Goal: Check status: Check status

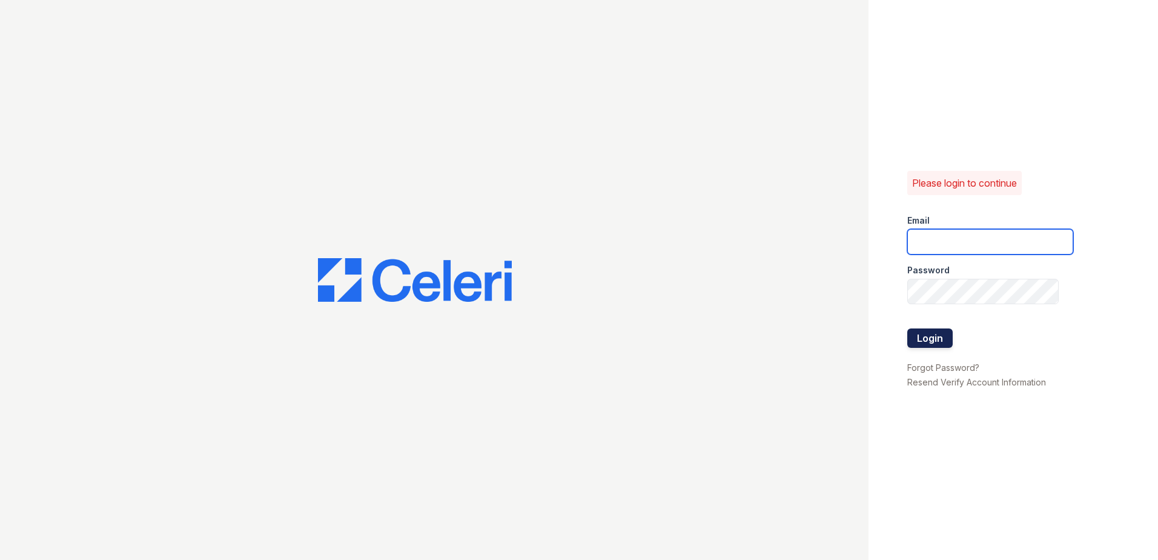
type input "joshua.patterson@greystar.com"
click at [938, 343] on button "Login" at bounding box center [929, 337] width 45 height 19
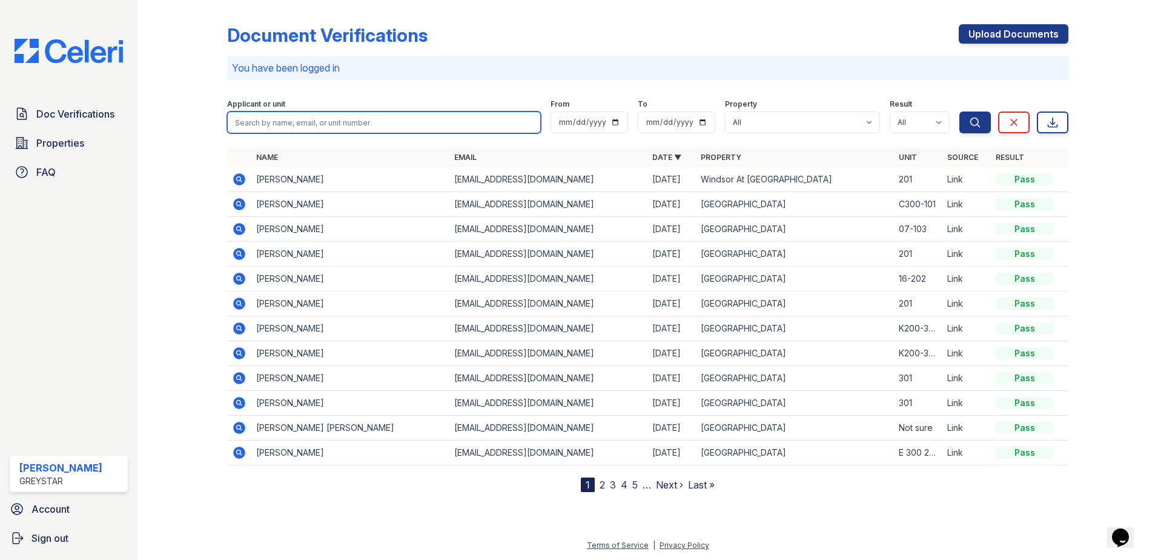
click at [330, 125] on input "search" at bounding box center [384, 122] width 314 height 22
type input "serges"
click at [959, 111] on button "Search" at bounding box center [974, 122] width 31 height 22
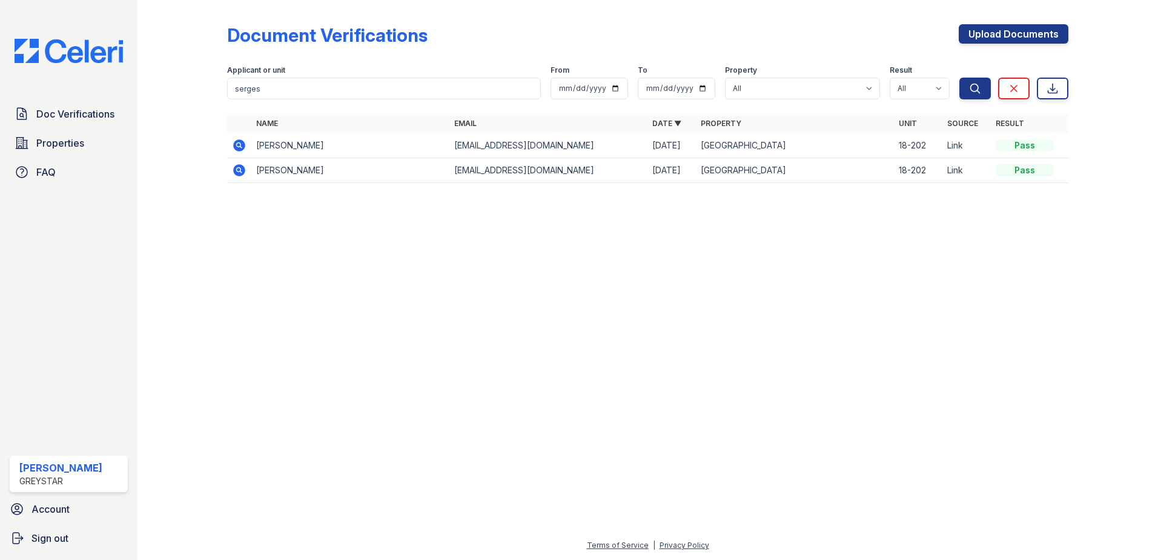
click at [237, 145] on icon at bounding box center [238, 144] width 3 height 3
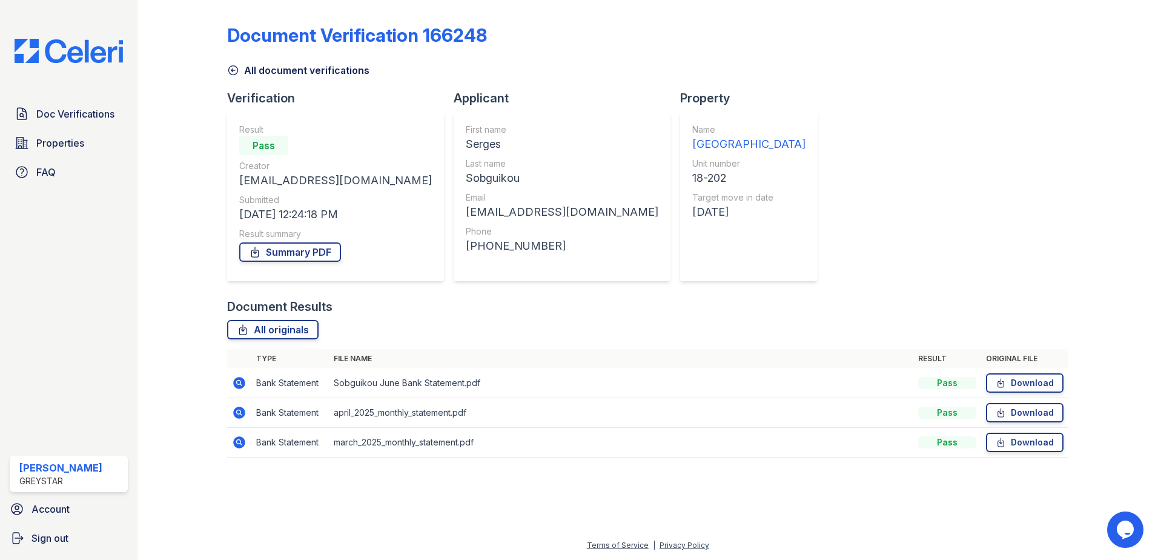
click at [236, 382] on icon at bounding box center [239, 383] width 12 height 12
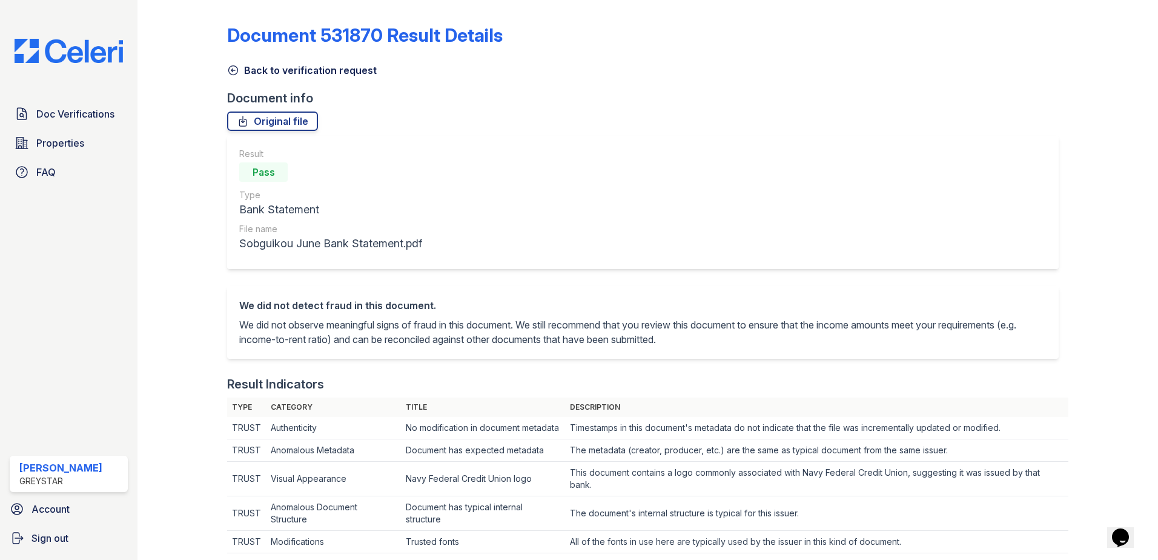
click at [231, 75] on icon at bounding box center [233, 70] width 9 height 9
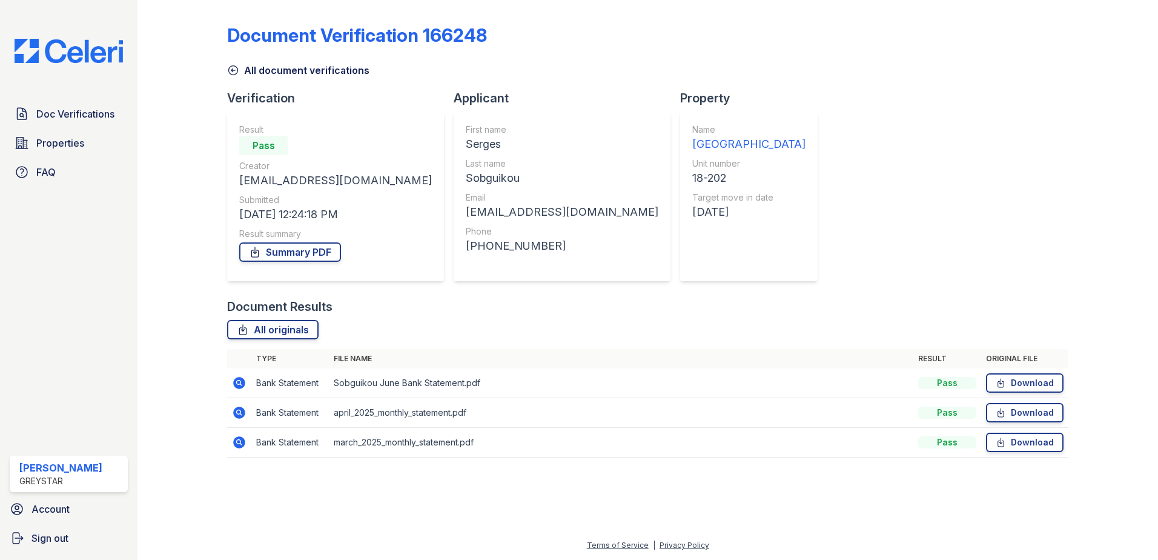
click at [231, 70] on icon at bounding box center [233, 70] width 12 height 12
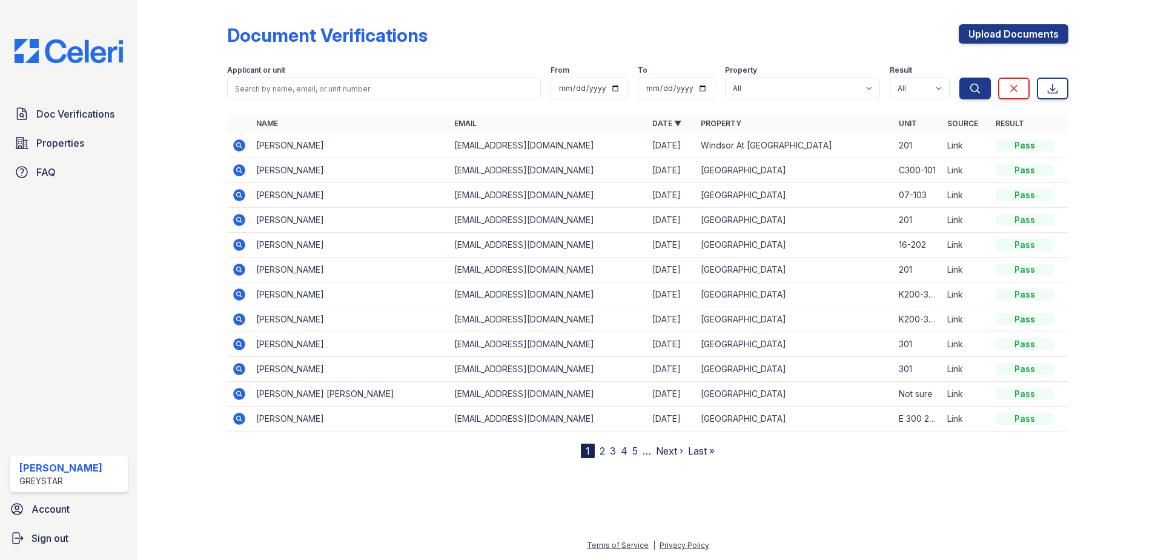
click at [244, 194] on icon at bounding box center [239, 195] width 12 height 12
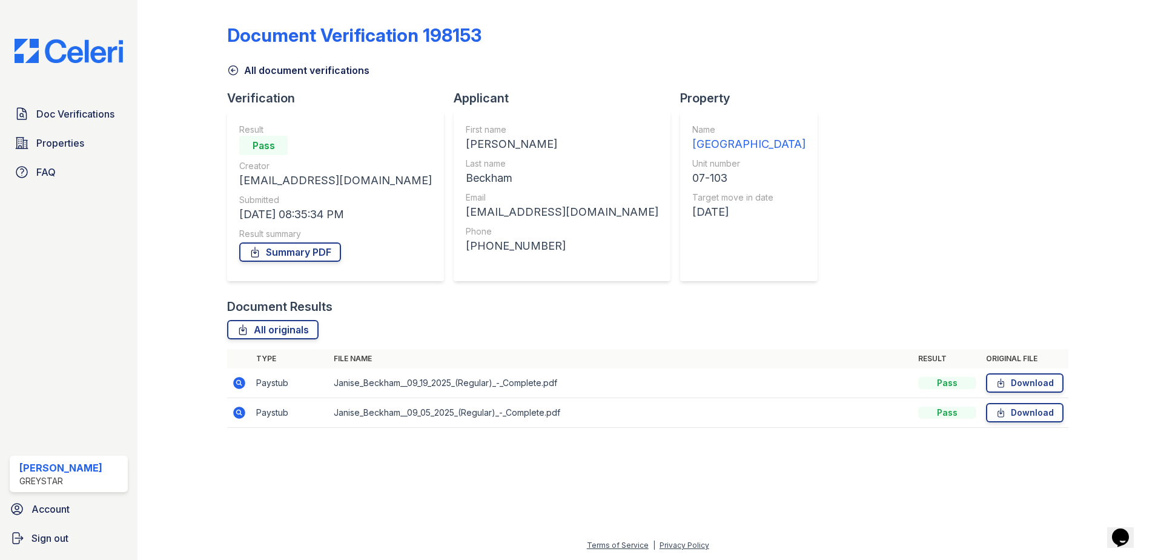
click at [231, 409] on td at bounding box center [239, 413] width 24 height 30
click at [238, 411] on icon at bounding box center [238, 411] width 3 height 3
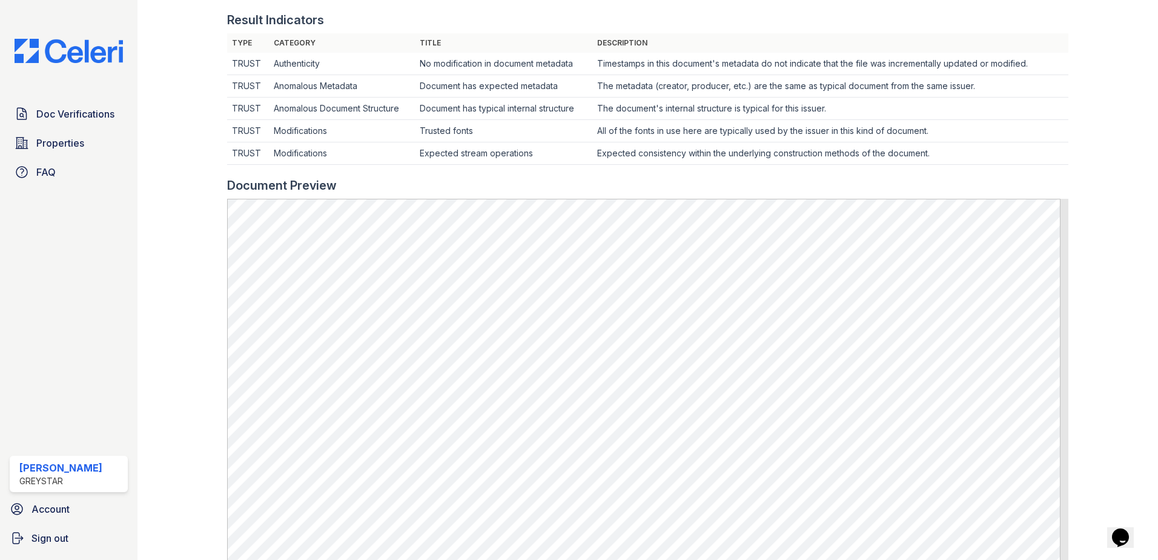
scroll to position [363, 0]
click at [721, 99] on td "The document's internal structure is typical for this issuer." at bounding box center [830, 109] width 476 height 22
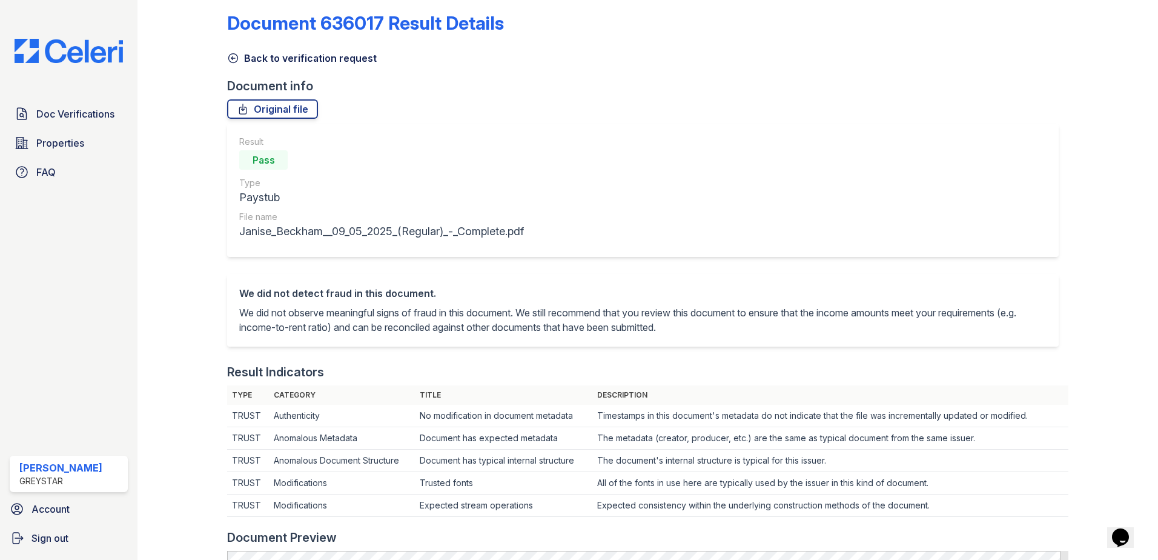
scroll to position [0, 0]
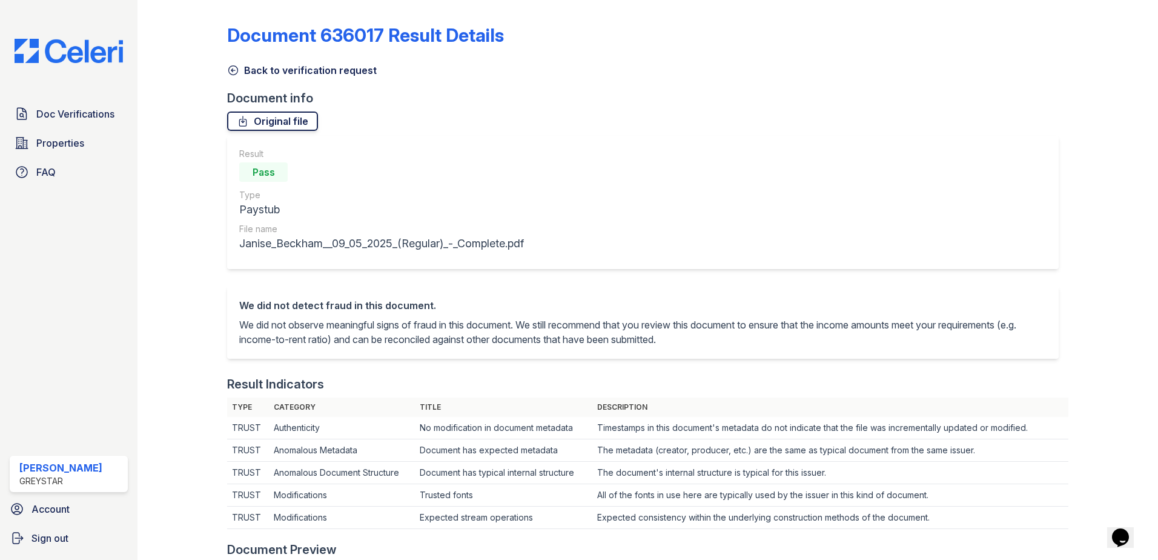
click at [268, 116] on link "Original file" at bounding box center [272, 120] width 91 height 19
click at [236, 72] on icon at bounding box center [233, 70] width 12 height 12
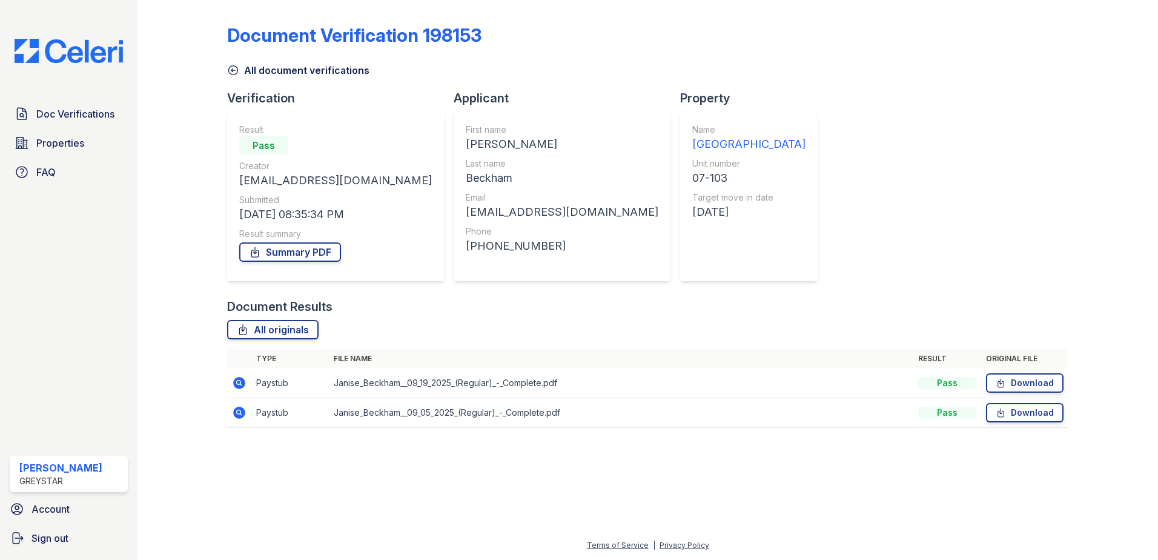
click at [243, 382] on icon at bounding box center [239, 383] width 12 height 12
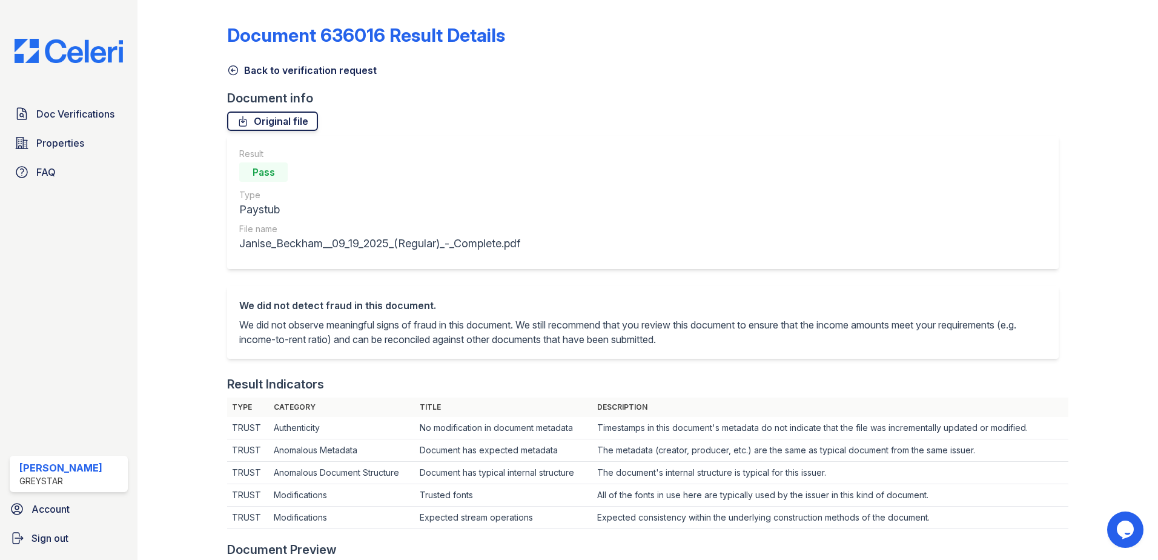
click at [284, 121] on link "Original file" at bounding box center [272, 120] width 91 height 19
click at [606, 140] on div "Result Pass Type Paystub File name Janise_Beckham__09_19_2025_(Regular)_-_Compl…" at bounding box center [643, 202] width 832 height 133
click at [233, 68] on icon at bounding box center [233, 70] width 12 height 12
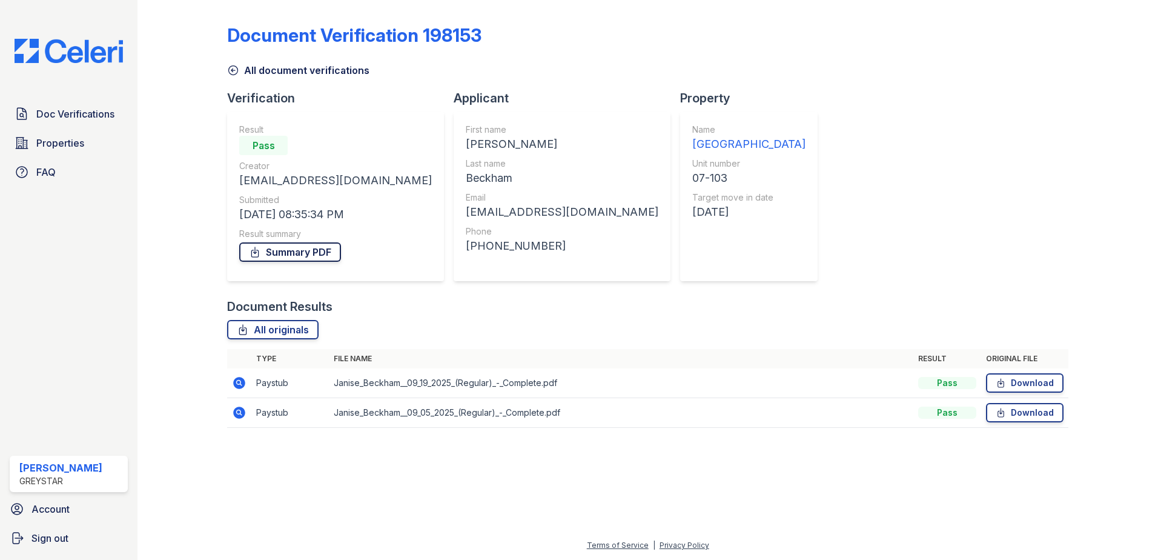
click at [302, 256] on link "Summary PDF" at bounding box center [290, 251] width 102 height 19
drag, startPoint x: 814, startPoint y: 151, endPoint x: 792, endPoint y: 136, distance: 27.0
click at [814, 151] on div "Document Verification 198153 All document verifications Verification Result Pas…" at bounding box center [647, 222] width 841 height 435
click at [234, 382] on icon at bounding box center [239, 383] width 12 height 12
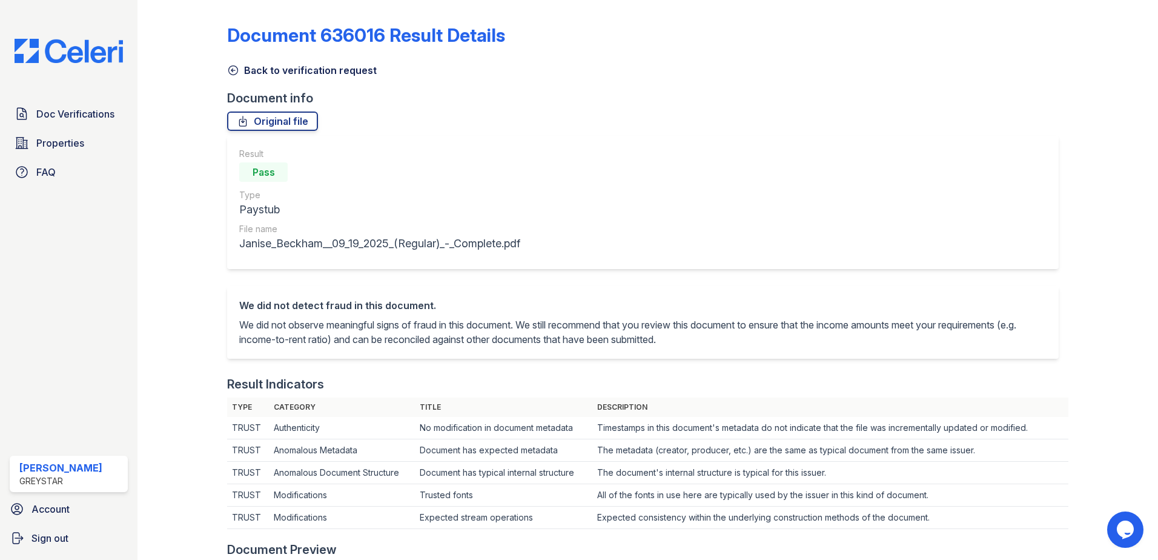
drag, startPoint x: 235, startPoint y: 70, endPoint x: 203, endPoint y: 216, distance: 148.9
click at [235, 70] on icon at bounding box center [233, 70] width 12 height 12
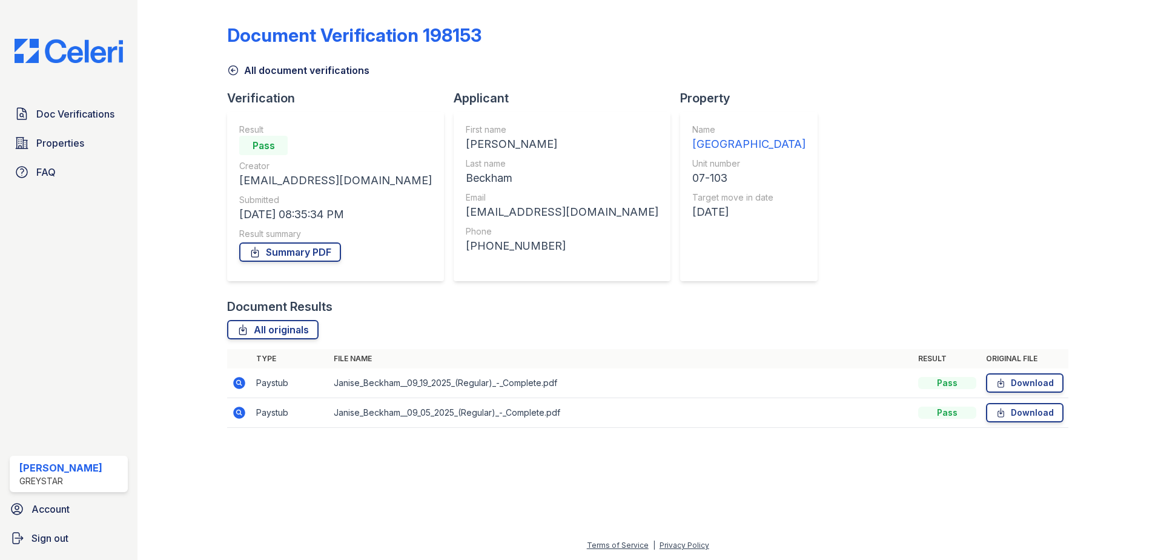
click at [243, 415] on icon at bounding box center [239, 412] width 12 height 12
